Goal: Task Accomplishment & Management: Use online tool/utility

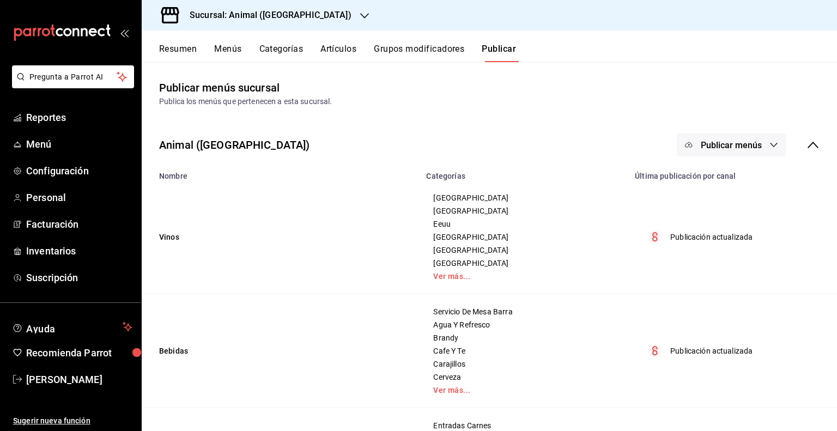
click at [247, 14] on h3 "Sucursal: Animal ([GEOGRAPHIC_DATA])" at bounding box center [266, 15] width 171 height 13
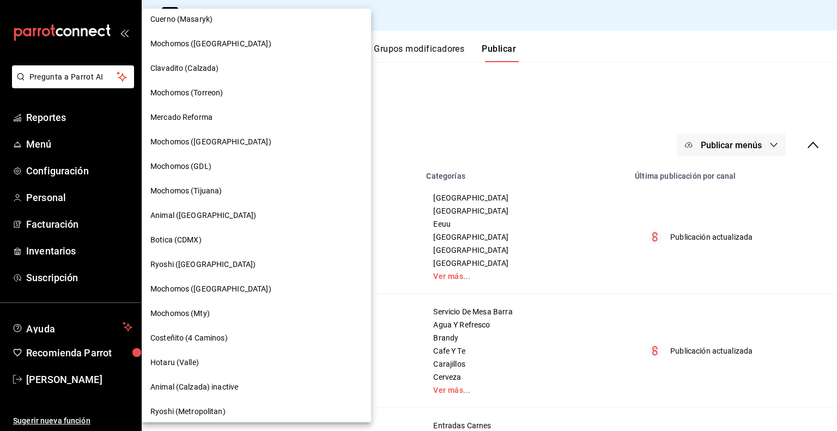
scroll to position [197, 0]
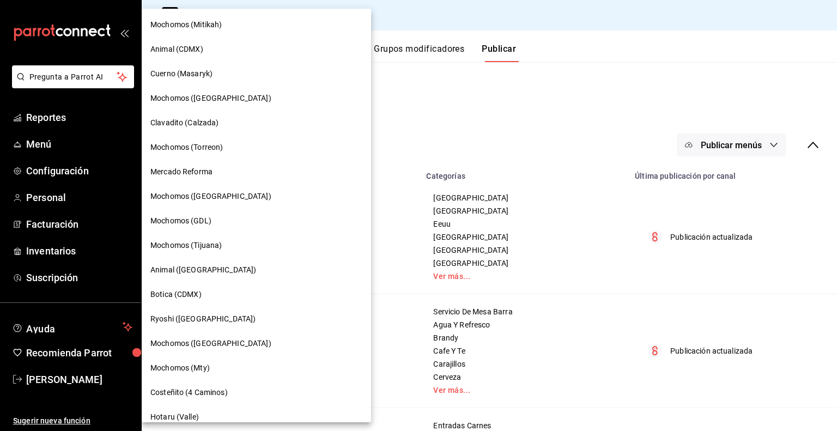
click at [174, 116] on div "Clavadito (Calzada)" at bounding box center [256, 123] width 229 height 25
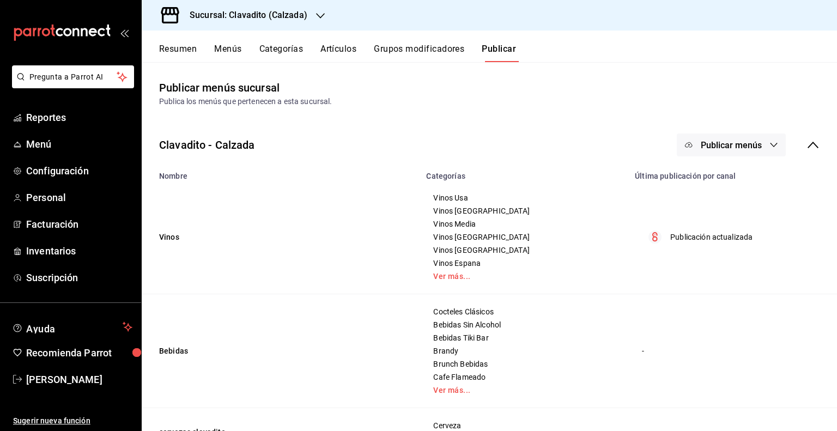
click at [326, 46] on button "Artículos" at bounding box center [339, 53] width 36 height 19
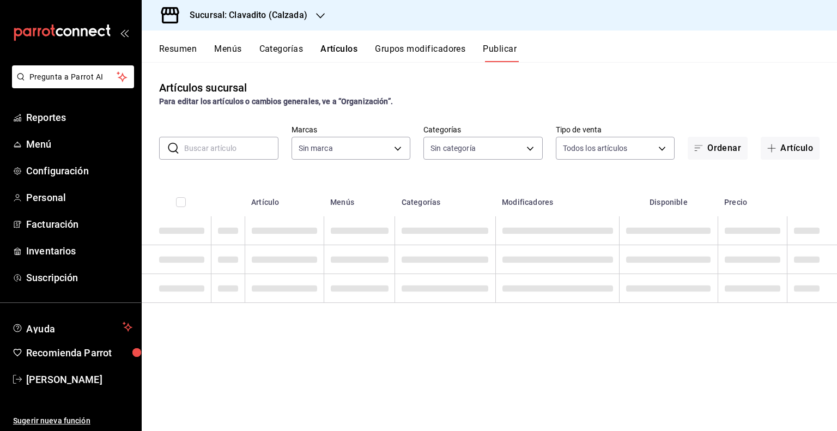
type input "7c6329b2-7c80-4d0a-92e1-359a60270725"
type input "baf57ed1-919f-4c82-8763-5f61bb5ecf6c,a733550a-1833-4f39-b337-4b288d8ef239,37b97…"
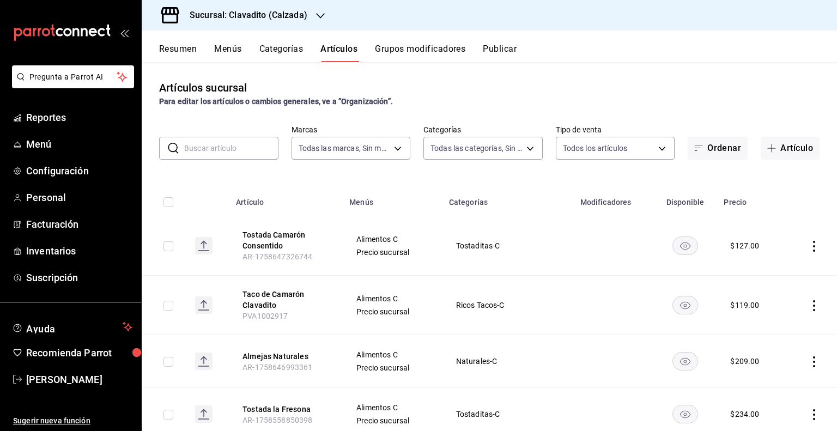
click at [204, 146] on input "text" at bounding box center [231, 148] width 94 height 22
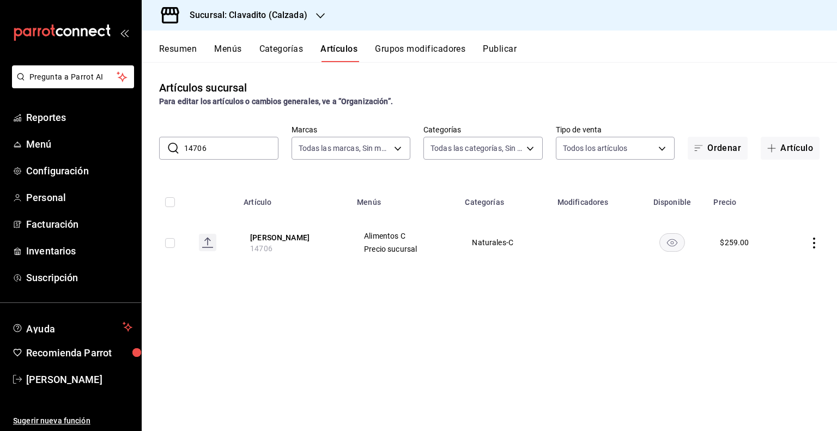
click at [682, 243] on rect "availability-product" at bounding box center [672, 242] width 25 height 18
click at [739, 289] on div "Artículos sucursal Para editar los artículos o cambios generales, ve a “Organiz…" at bounding box center [490, 246] width 696 height 368
click at [222, 150] on input "14706" at bounding box center [231, 148] width 94 height 22
type input "1"
paste input "15532"
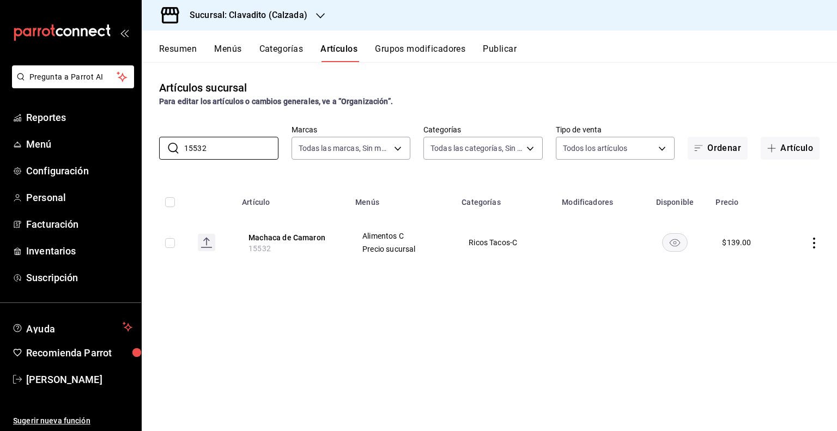
click at [669, 244] on rect "availability-product" at bounding box center [675, 242] width 25 height 18
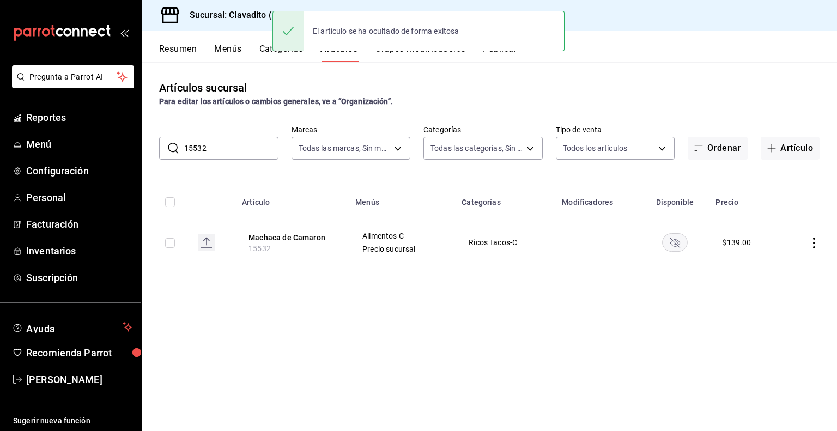
click at [219, 148] on input "15532" at bounding box center [231, 148] width 94 height 22
paste input "1"
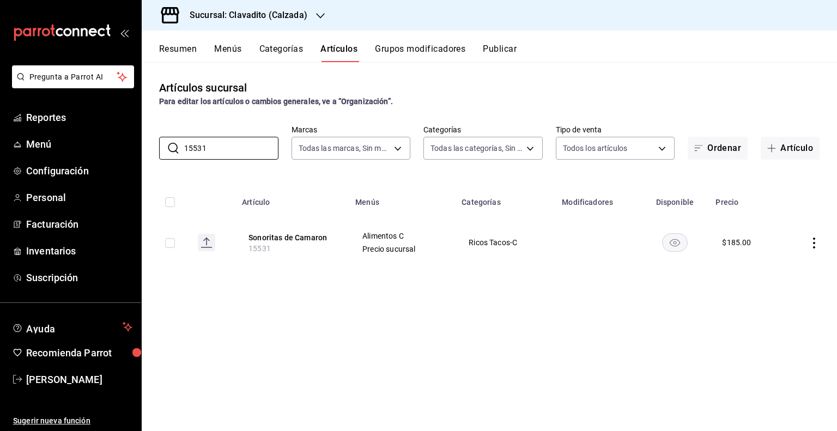
click at [676, 244] on rect "availability-product" at bounding box center [675, 242] width 25 height 18
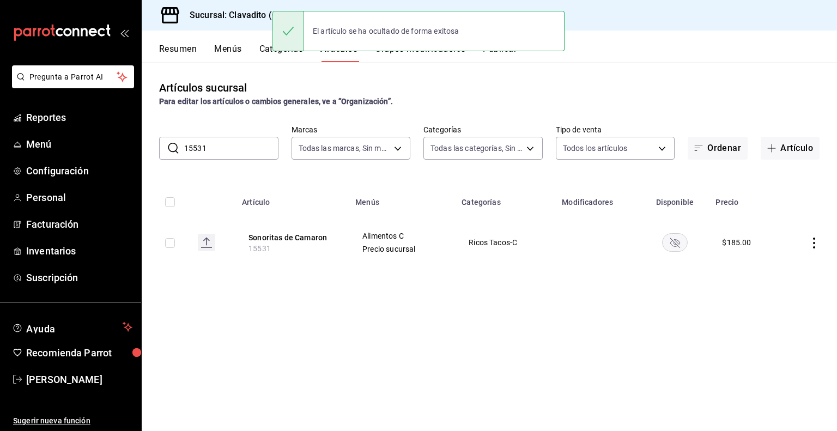
click at [209, 152] on input "15531" at bounding box center [231, 148] width 94 height 22
paste input "10"
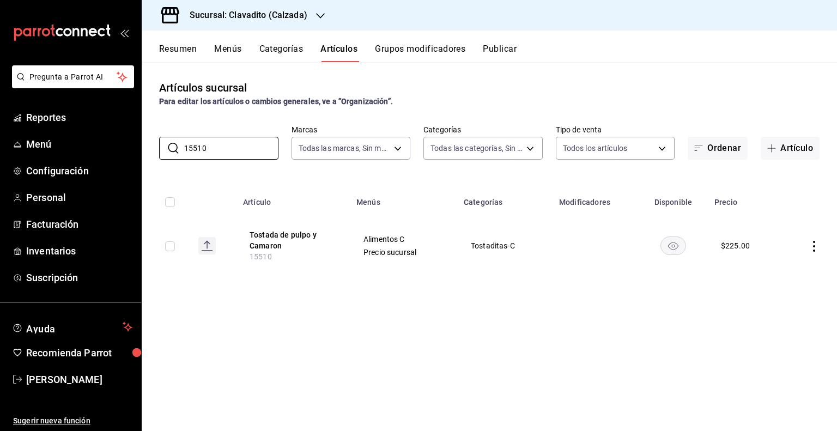
click at [666, 246] on rect "availability-product" at bounding box center [673, 246] width 25 height 18
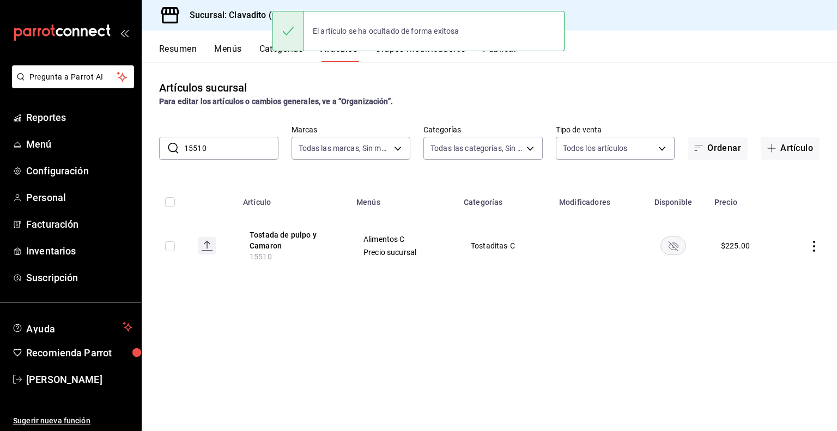
click at [196, 144] on input "15510" at bounding box center [231, 148] width 94 height 22
paste input "09"
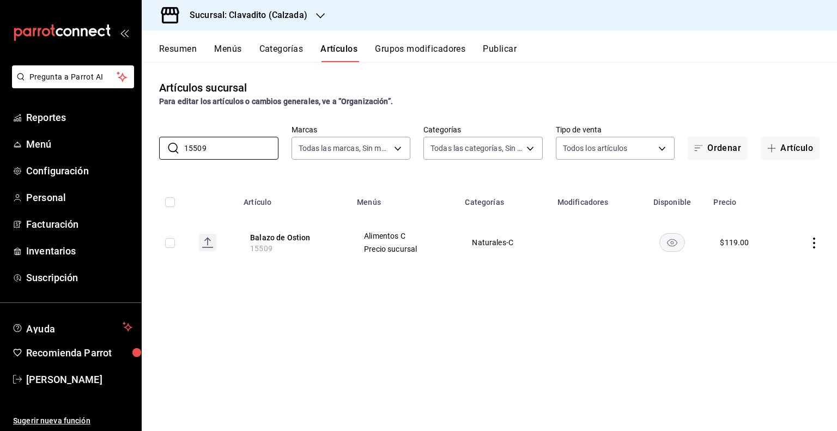
click at [673, 235] on rect "availability-product" at bounding box center [672, 242] width 25 height 18
click at [223, 152] on input "15509" at bounding box center [231, 148] width 94 height 22
paste input "388"
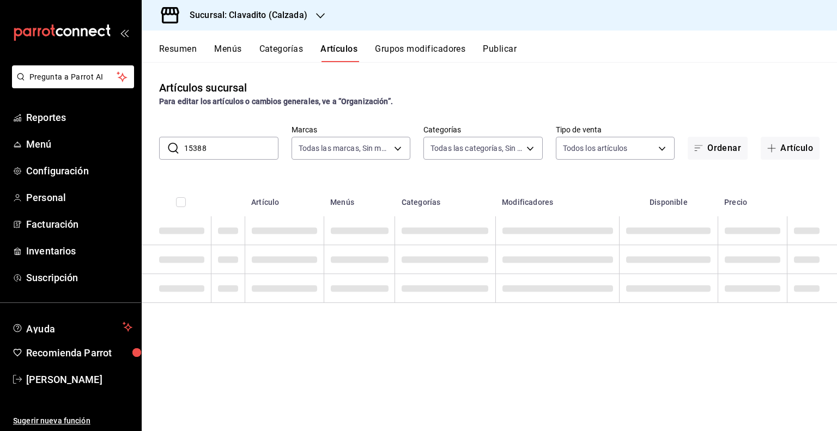
click at [226, 152] on input "15388" at bounding box center [231, 148] width 94 height 22
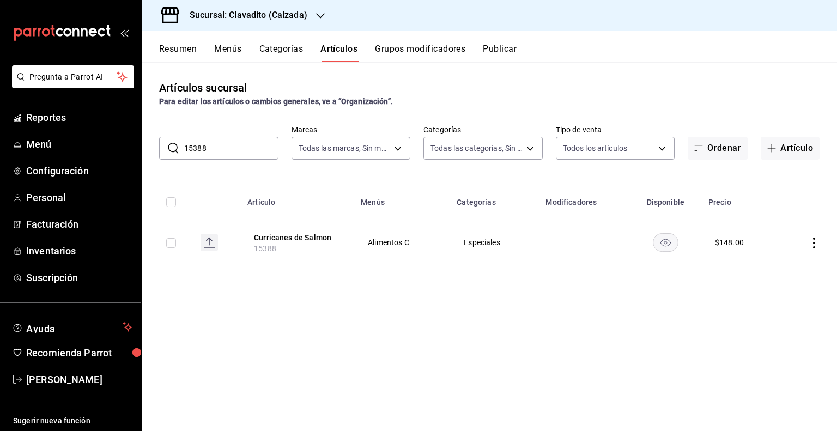
click at [667, 238] on rect "availability-product" at bounding box center [665, 242] width 25 height 18
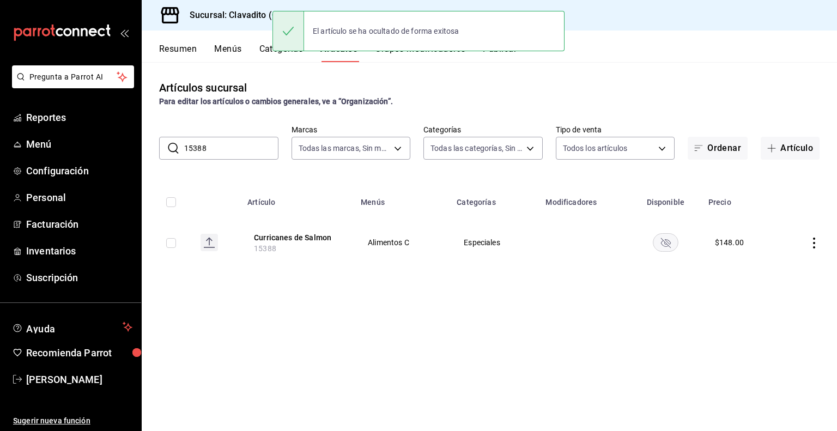
click at [237, 150] on input "15388" at bounding box center [231, 148] width 94 height 22
paste input "7"
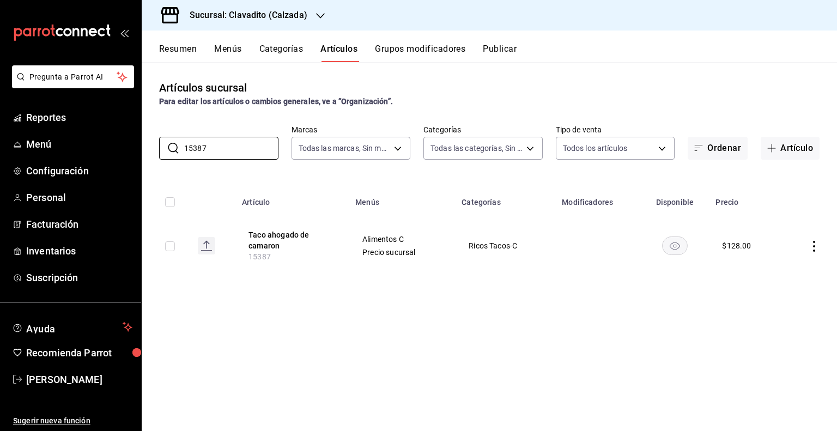
click at [676, 246] on rect "availability-product" at bounding box center [675, 246] width 25 height 18
click at [220, 156] on input "15387" at bounding box center [231, 148] width 94 height 22
paste input "68"
click at [220, 156] on input "15368" at bounding box center [231, 148] width 94 height 22
click at [684, 241] on rect "availability-product" at bounding box center [673, 242] width 25 height 18
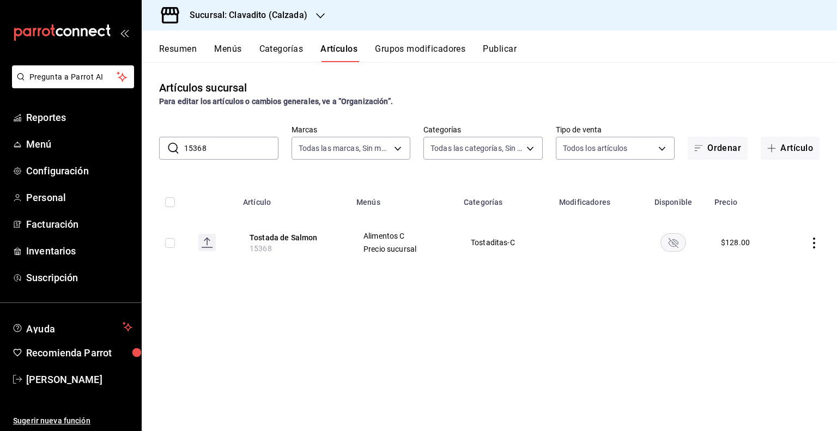
click at [205, 149] on input "15368" at bounding box center [231, 148] width 94 height 22
paste input "9"
click at [664, 255] on icon "availability-product" at bounding box center [674, 246] width 26 height 19
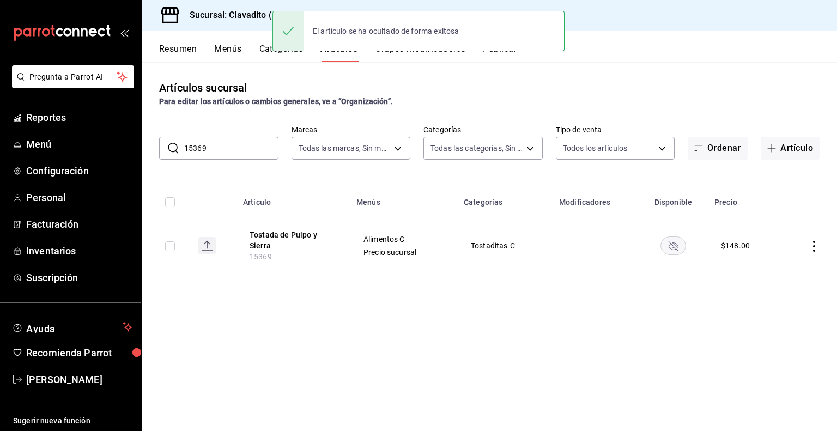
click at [203, 145] on input "15369" at bounding box center [231, 148] width 94 height 22
paste input "295"
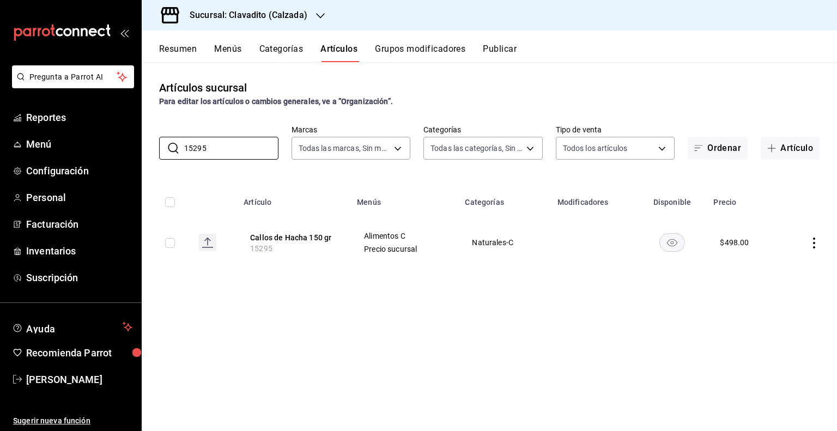
click at [663, 244] on rect "availability-product" at bounding box center [672, 242] width 25 height 18
click at [221, 142] on input "15295" at bounding box center [231, 148] width 94 height 22
paste input "101"
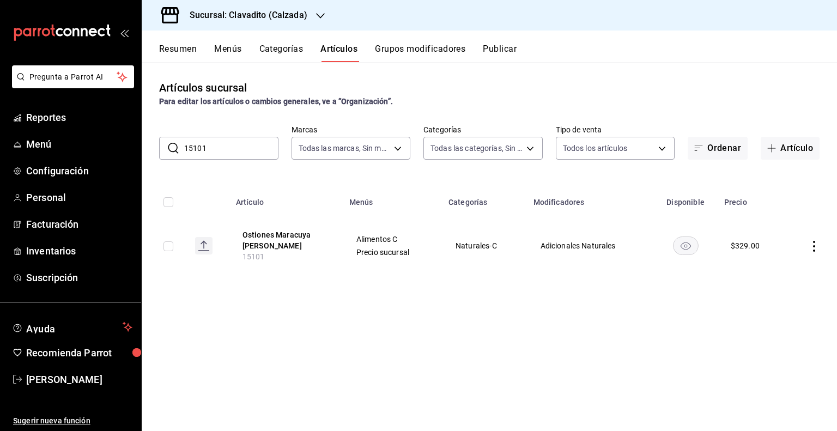
click at [691, 241] on rect "availability-product" at bounding box center [685, 246] width 25 height 18
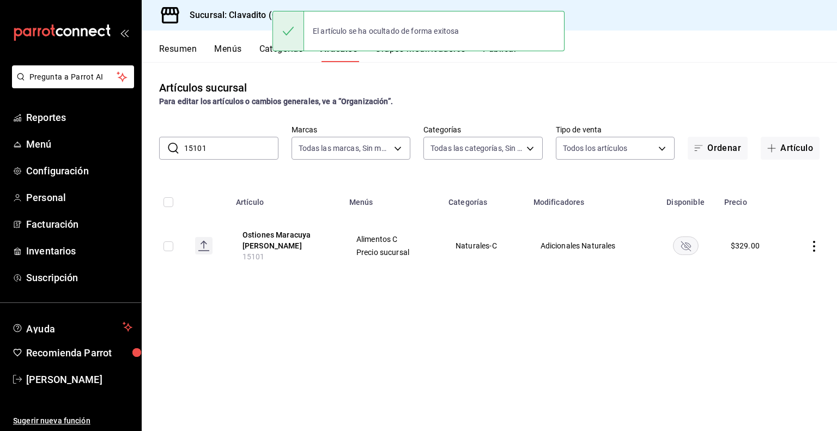
click at [229, 152] on input "15101" at bounding box center [231, 148] width 94 height 22
paste input "225"
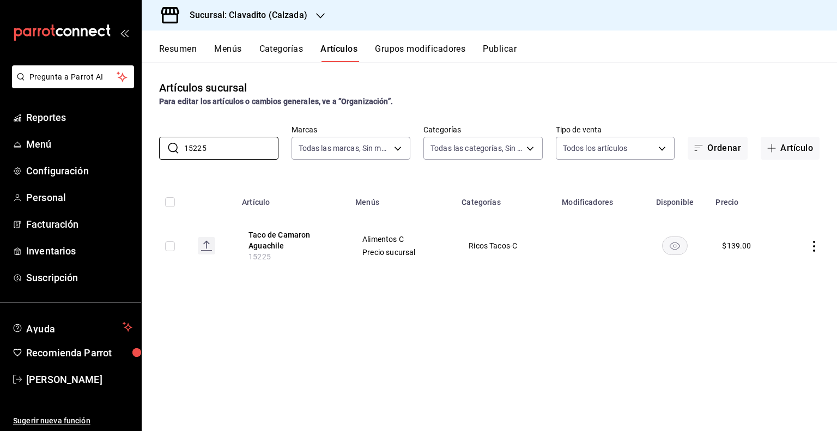
click at [672, 250] on rect "availability-product" at bounding box center [675, 246] width 25 height 18
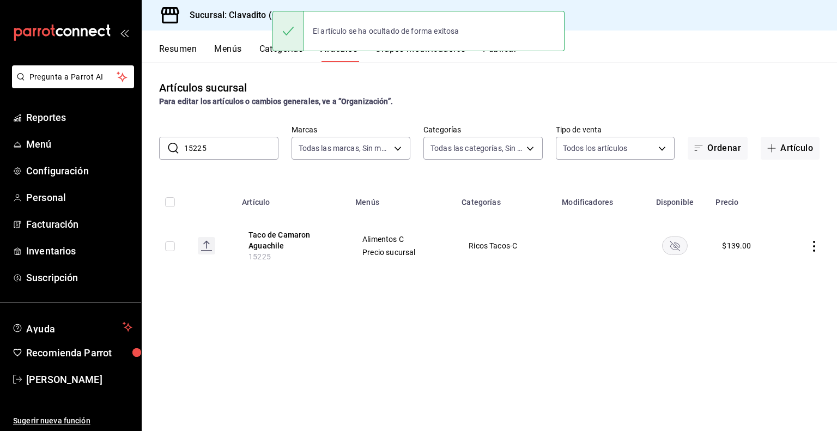
click at [235, 141] on input "15225" at bounding box center [231, 148] width 94 height 22
paste input "7"
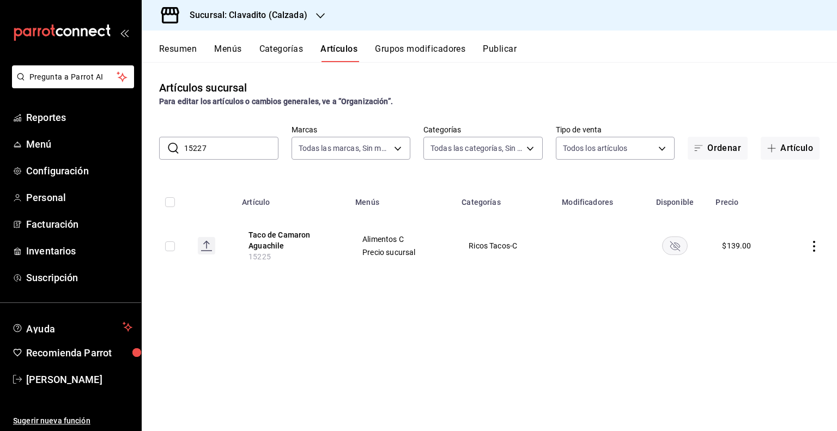
type input "15227"
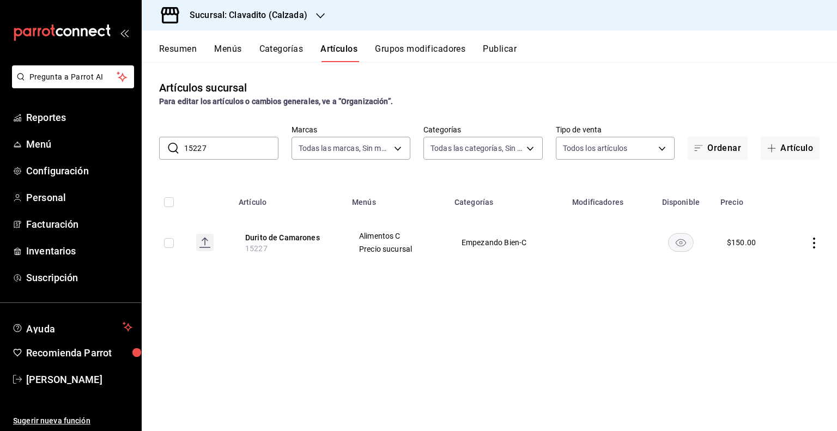
click at [689, 239] on rect "availability-product" at bounding box center [680, 242] width 25 height 18
click at [501, 53] on button "Publicar" at bounding box center [500, 53] width 34 height 19
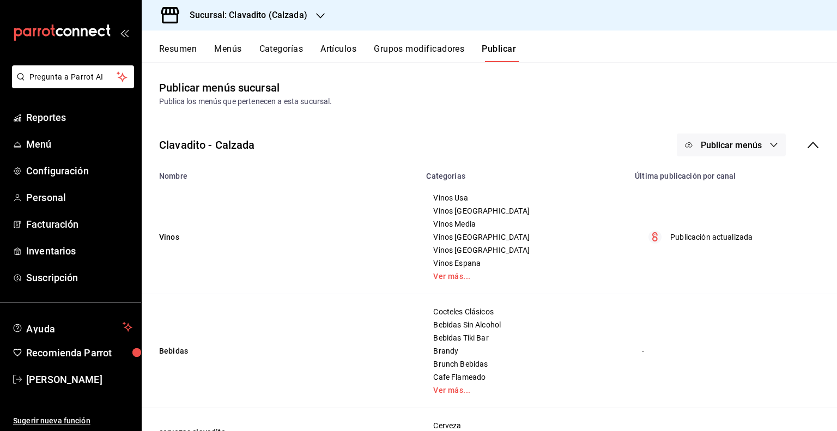
click at [754, 141] on button "Publicar menús" at bounding box center [731, 145] width 109 height 23
click at [722, 180] on span "Punto de venta" at bounding box center [739, 180] width 52 height 11
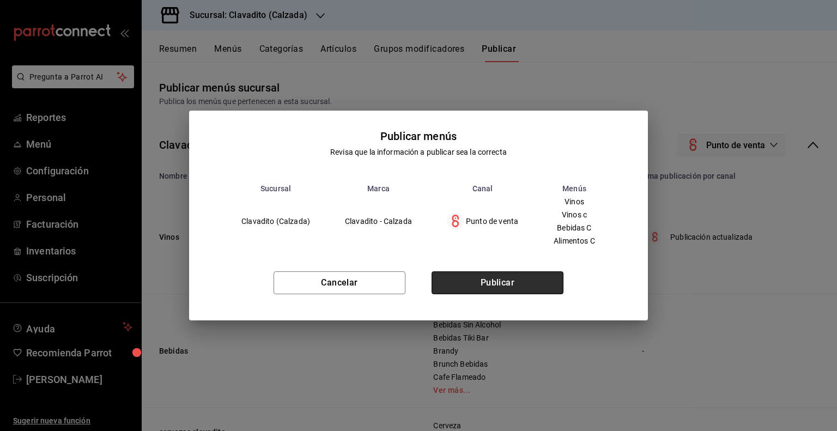
click at [504, 289] on button "Publicar" at bounding box center [498, 282] width 132 height 23
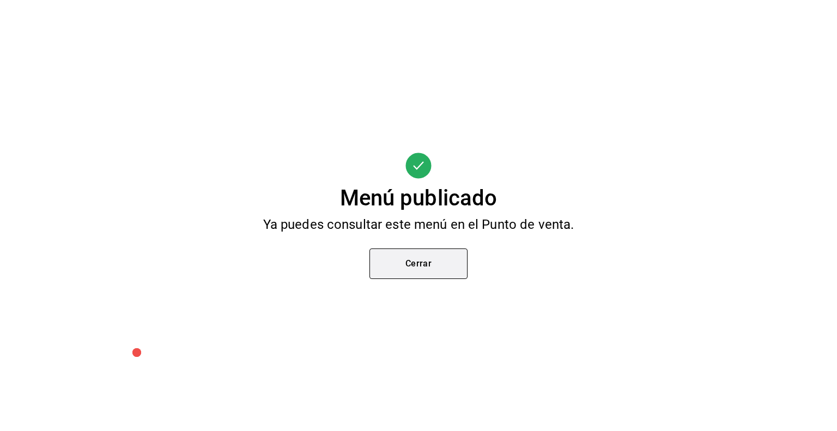
click at [451, 263] on button "Cerrar" at bounding box center [419, 264] width 98 height 31
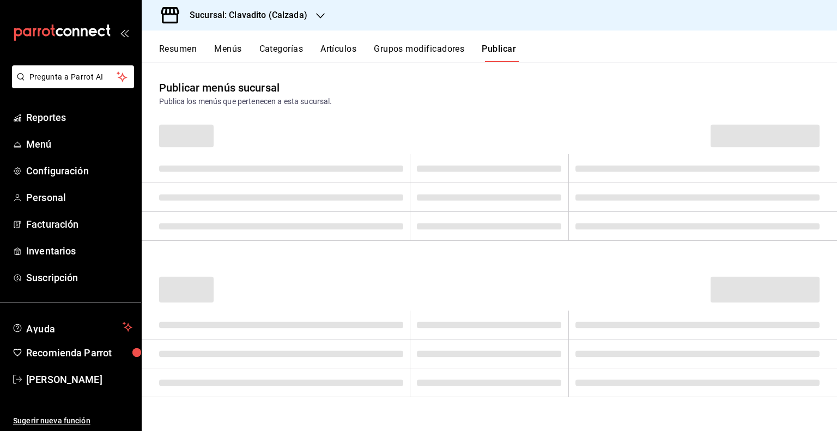
click at [342, 57] on button "Artículos" at bounding box center [339, 53] width 36 height 19
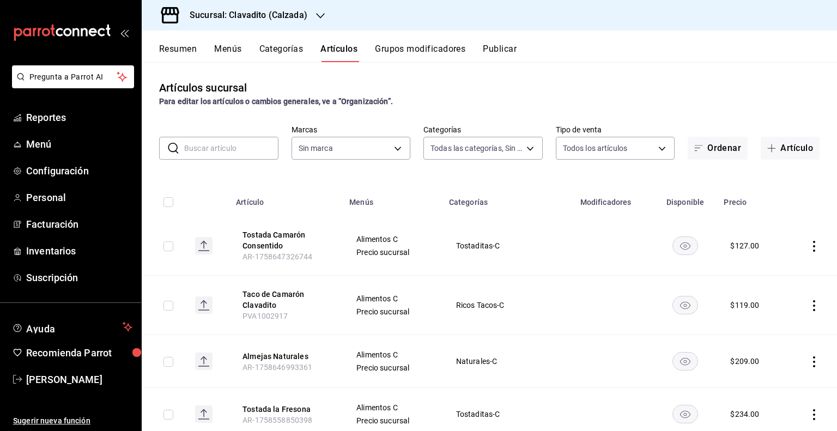
type input "baf57ed1-919f-4c82-8763-5f61bb5ecf6c,a733550a-1833-4f39-b337-4b288d8ef239,37b97…"
type input "7c6329b2-7c80-4d0a-92e1-359a60270725"
click at [203, 151] on input "text" at bounding box center [231, 148] width 94 height 22
paste input "15227"
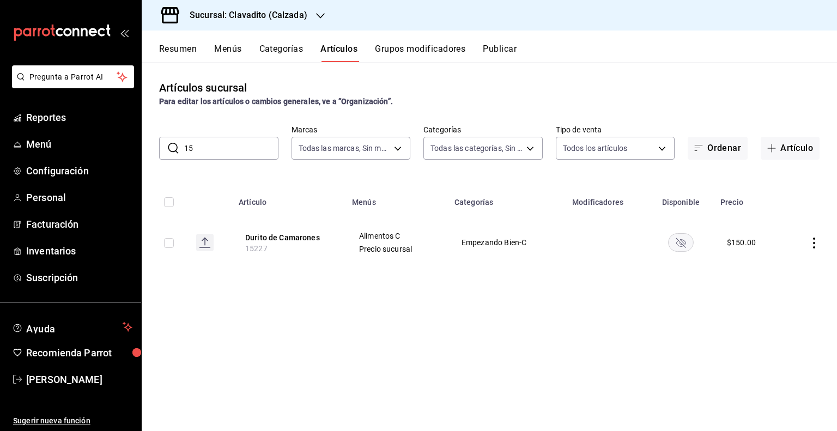
type input "1"
